Goal: Task Accomplishment & Management: Use online tool/utility

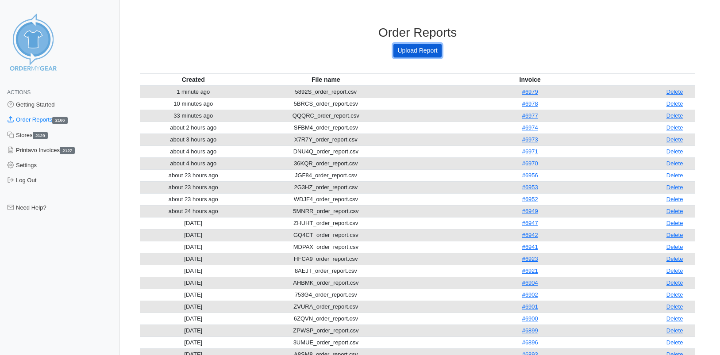
click at [403, 50] on link "Upload Report" at bounding box center [417, 51] width 48 height 14
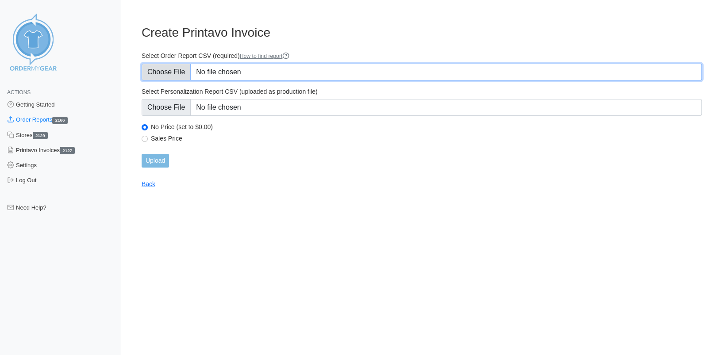
click at [173, 69] on input "Select Order Report CSV (required) How to find report" at bounding box center [422, 72] width 560 height 17
type input "C:\fakepath\CE9YW_order_report.csv"
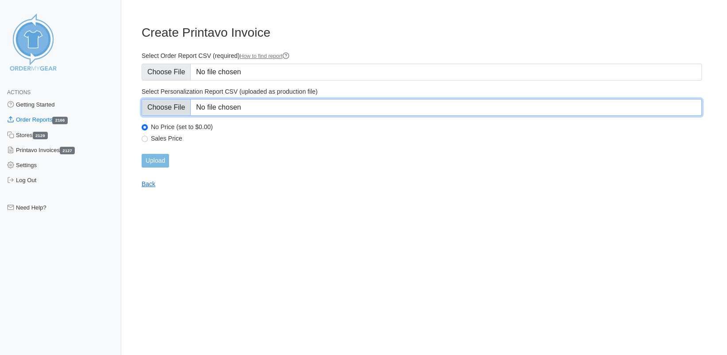
click at [166, 103] on input "Select Personalization Report CSV (uploaded as production file)" at bounding box center [422, 107] width 560 height 17
type input "C:\fakepath\CE9YW_personalization_report.csv"
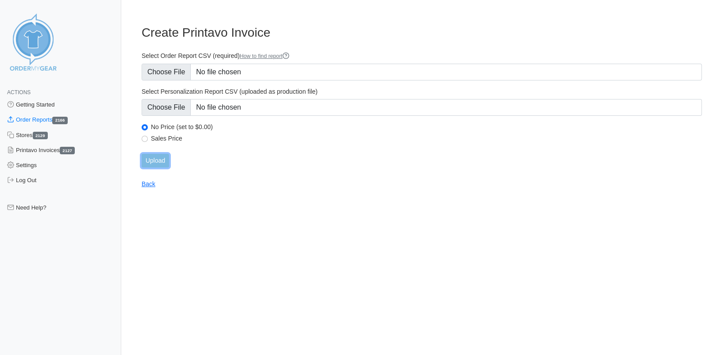
click at [146, 160] on input "Upload" at bounding box center [155, 161] width 27 height 14
